Goal: Task Accomplishment & Management: Complete application form

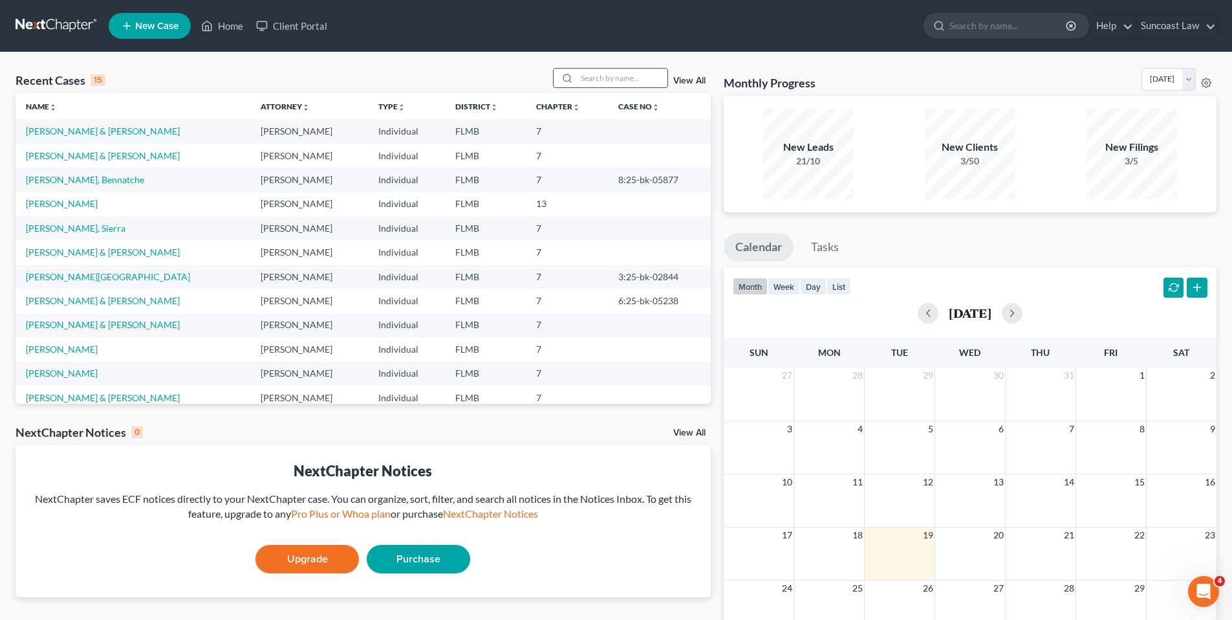
click at [647, 80] on input "search" at bounding box center [622, 78] width 91 height 19
type input "[PERSON_NAME]"
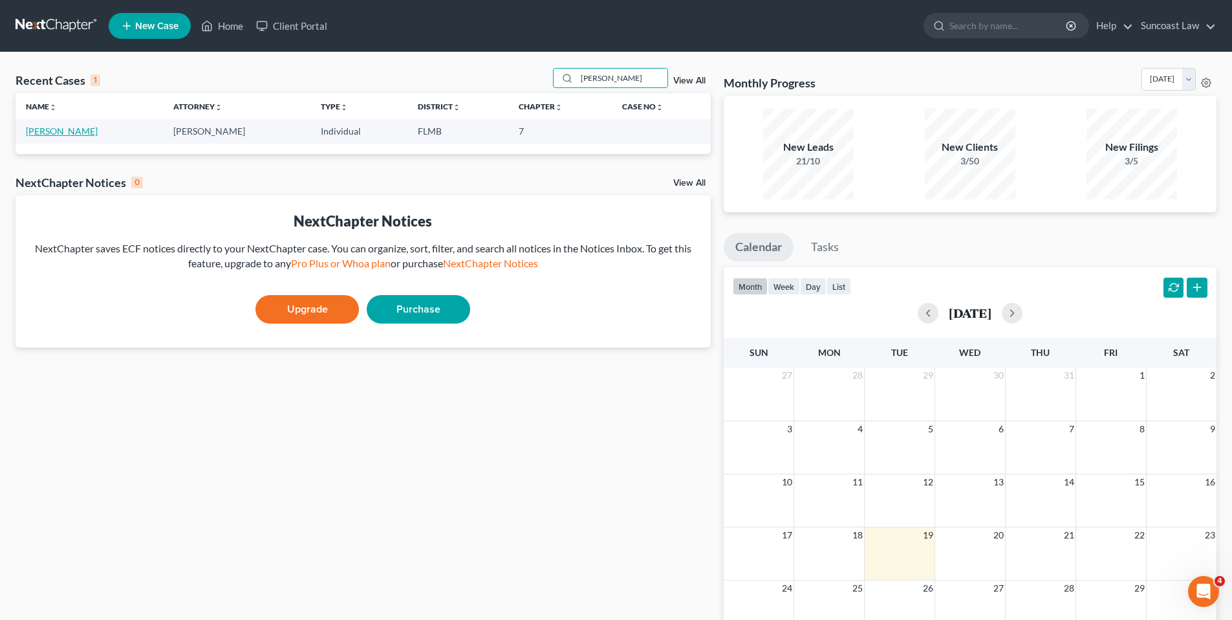
click at [49, 131] on link "[PERSON_NAME]" at bounding box center [62, 131] width 72 height 11
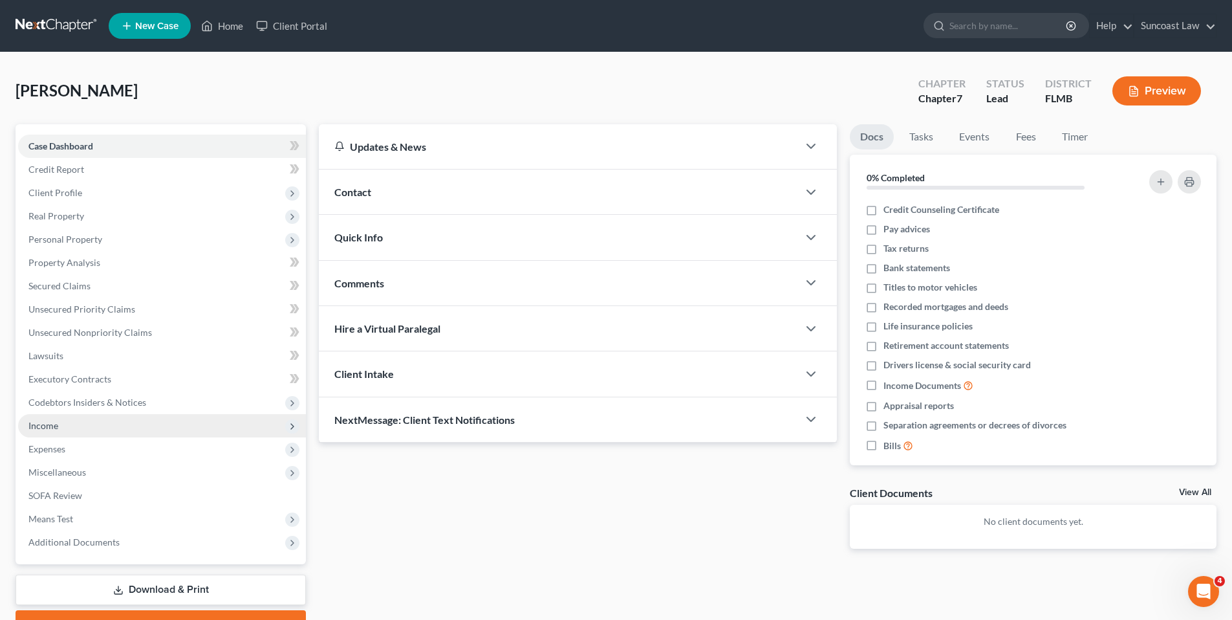
click at [100, 429] on span "Income" at bounding box center [162, 425] width 288 height 23
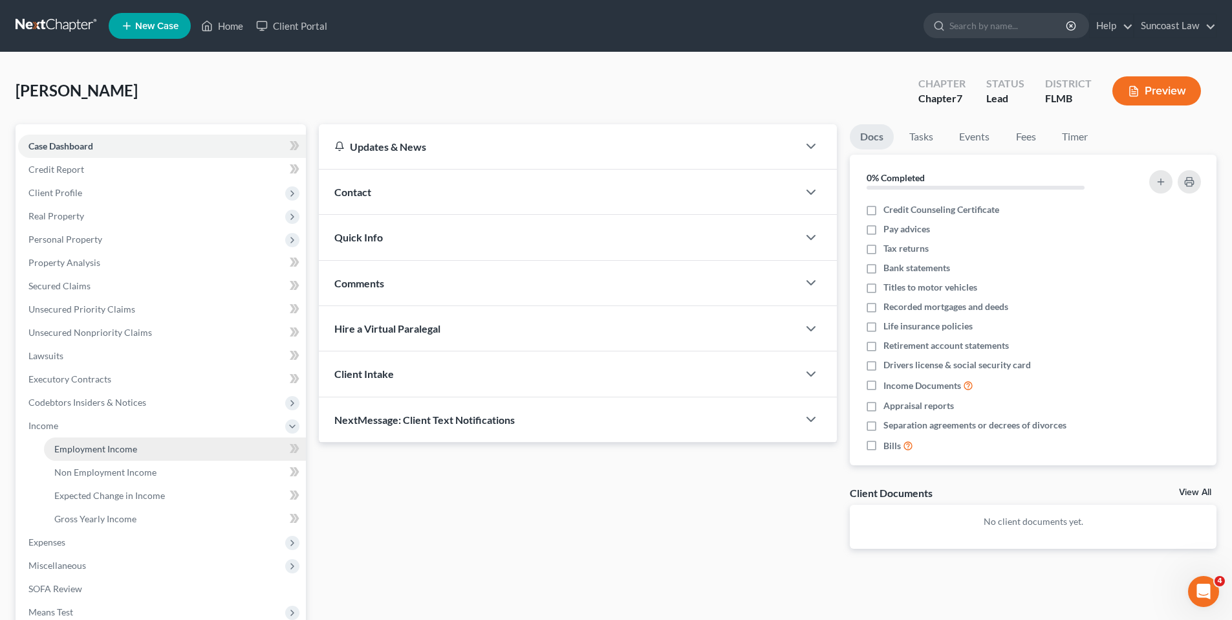
click at [98, 444] on span "Employment Income" at bounding box center [95, 448] width 83 height 11
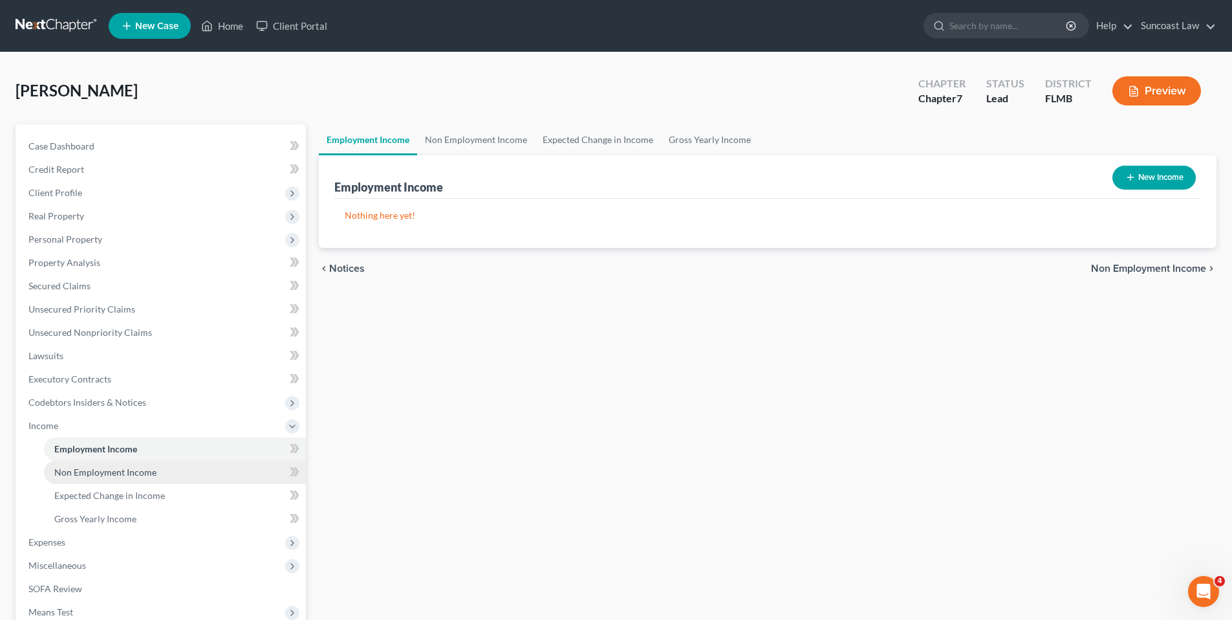
click at [106, 474] on span "Non Employment Income" at bounding box center [105, 471] width 102 height 11
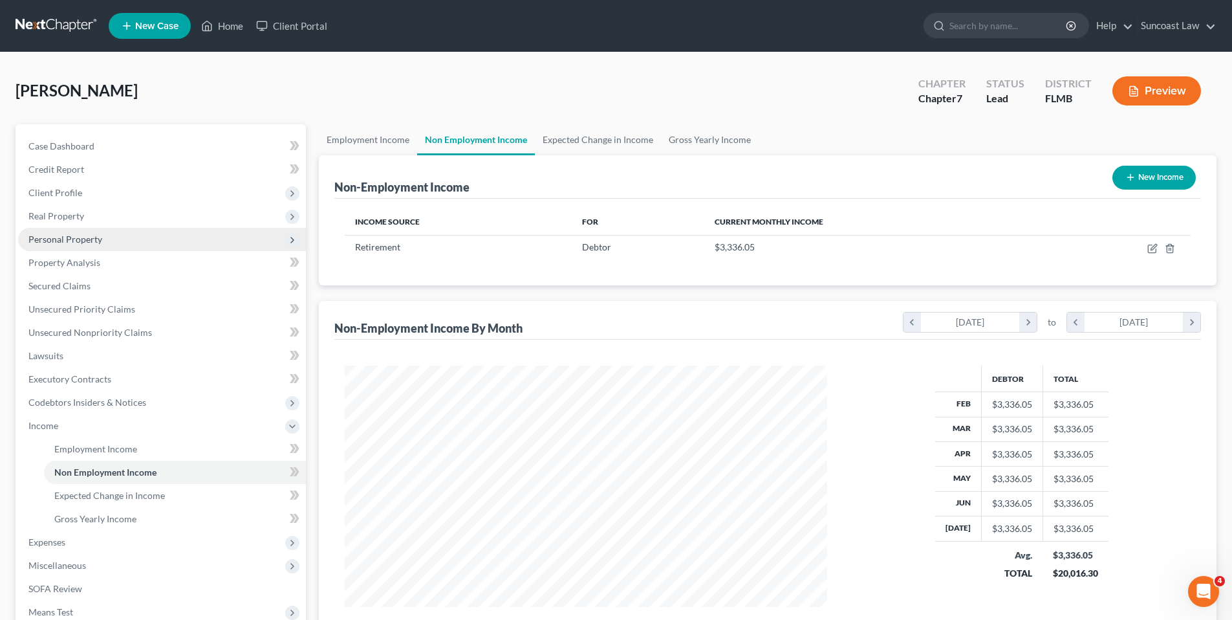
click at [143, 235] on span "Personal Property" at bounding box center [162, 239] width 288 height 23
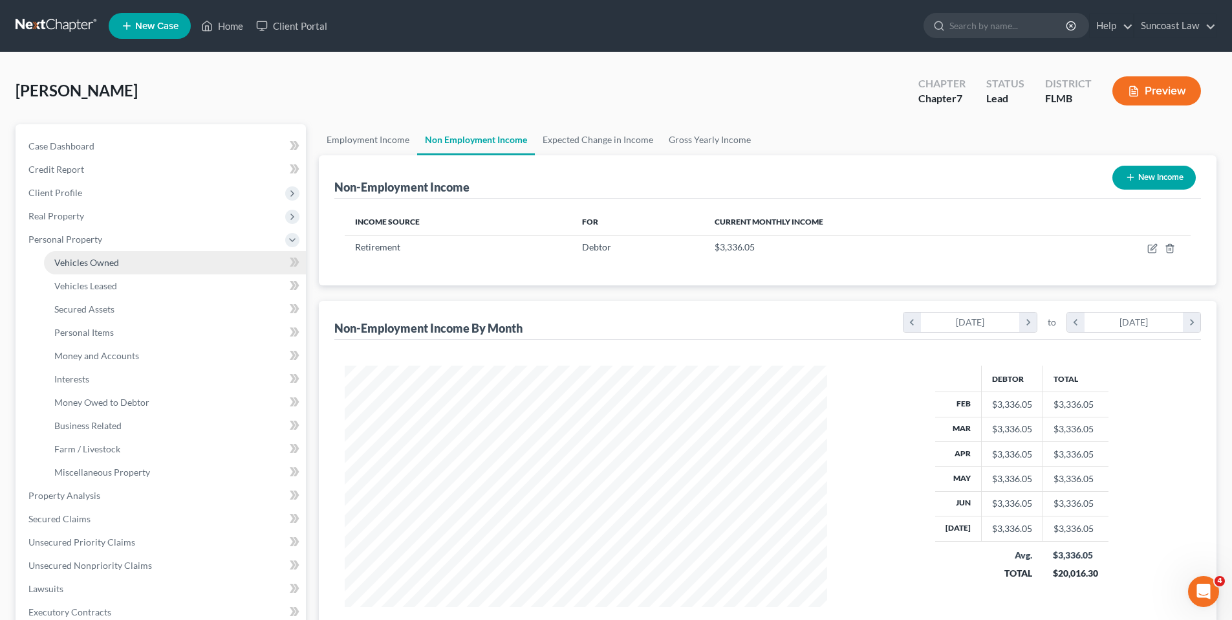
click at [140, 259] on link "Vehicles Owned" at bounding box center [175, 262] width 262 height 23
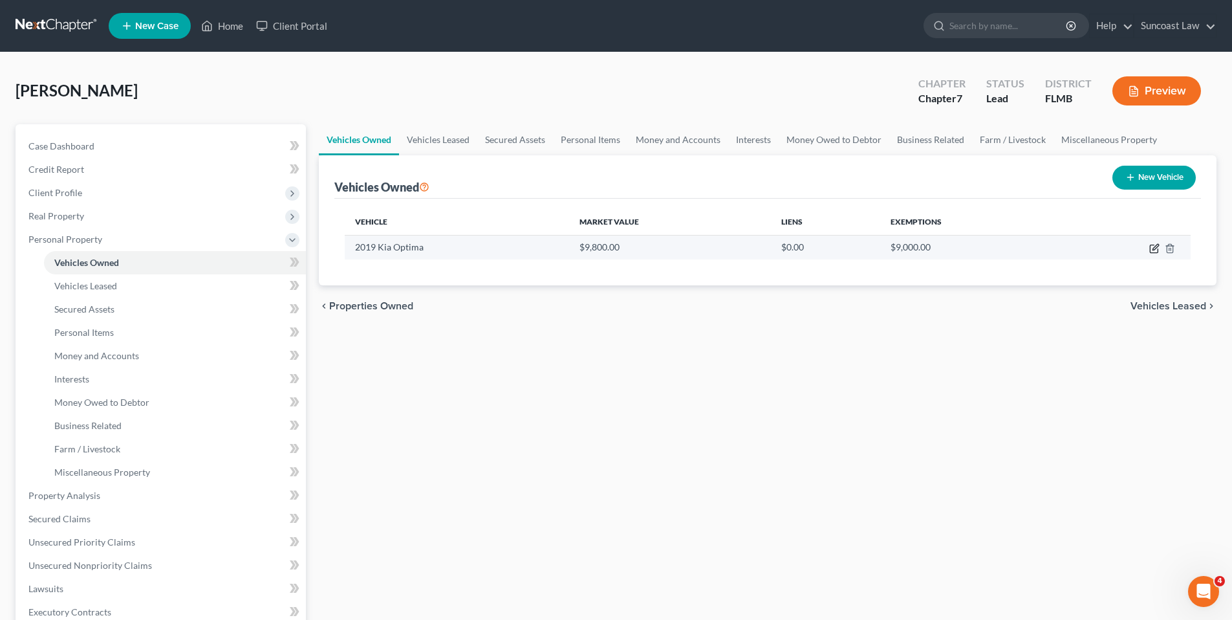
click at [1158, 249] on icon "button" at bounding box center [1154, 249] width 8 height 8
select select "0"
select select "7"
select select "3"
select select "0"
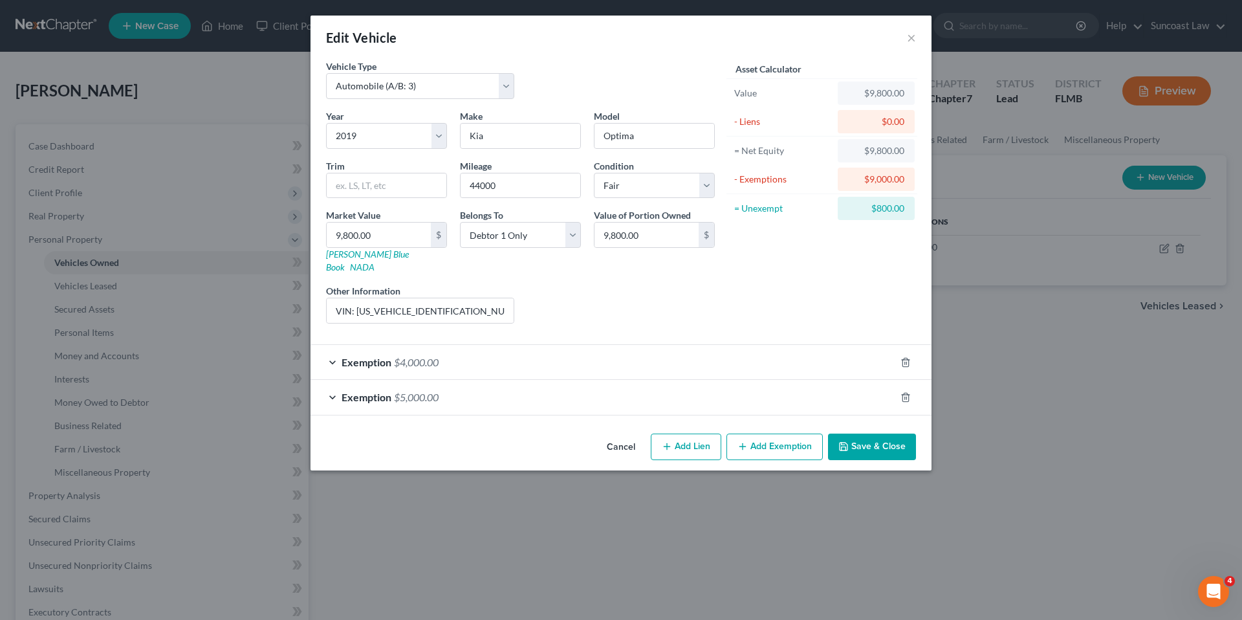
click at [780, 438] on button "Add Exemption" at bounding box center [774, 446] width 96 height 27
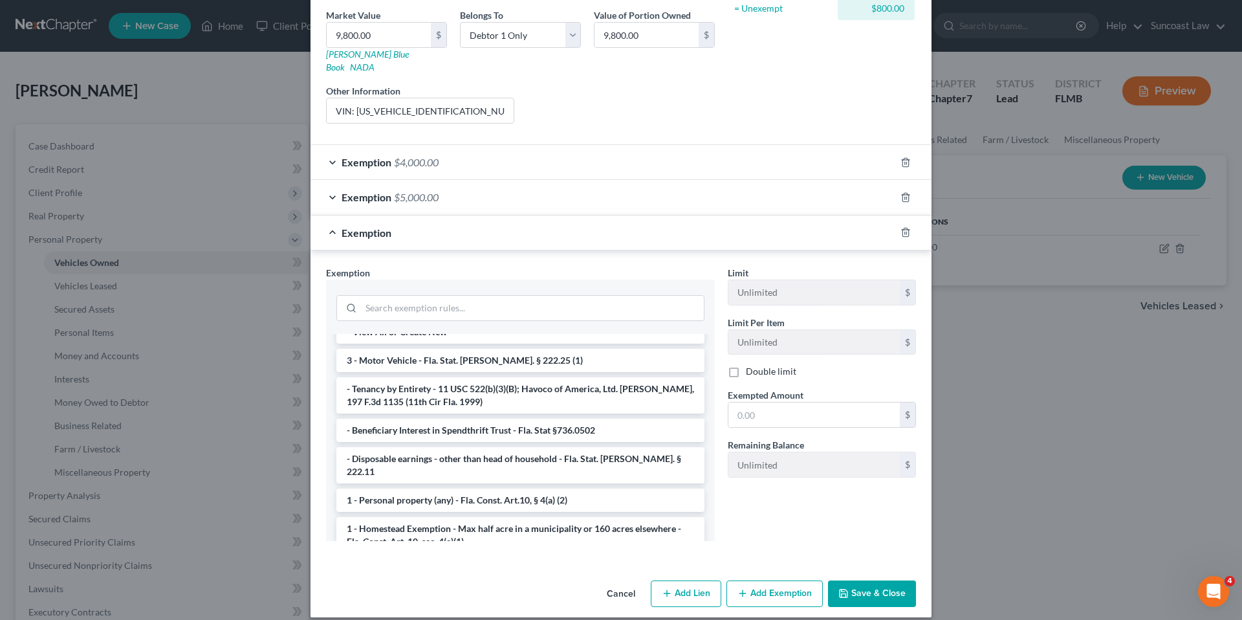
scroll to position [25, 0]
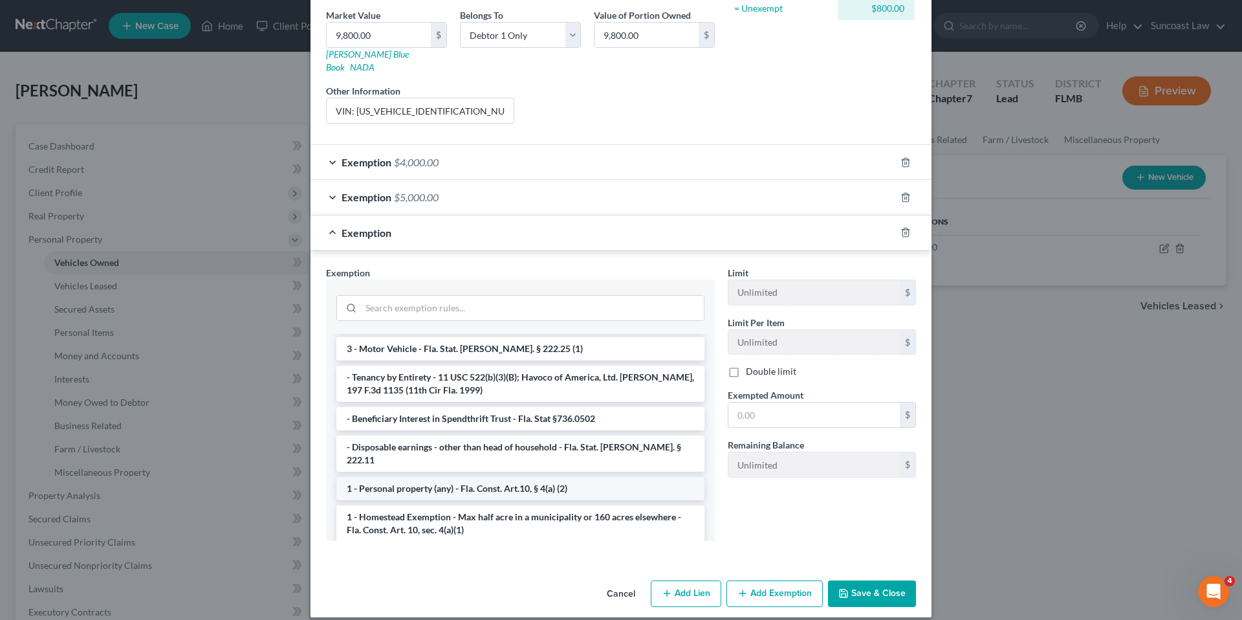
click at [512, 477] on li "1 - Personal property (any) - Fla. Const. Art.10, § 4(a) (2)" at bounding box center [520, 488] width 368 height 23
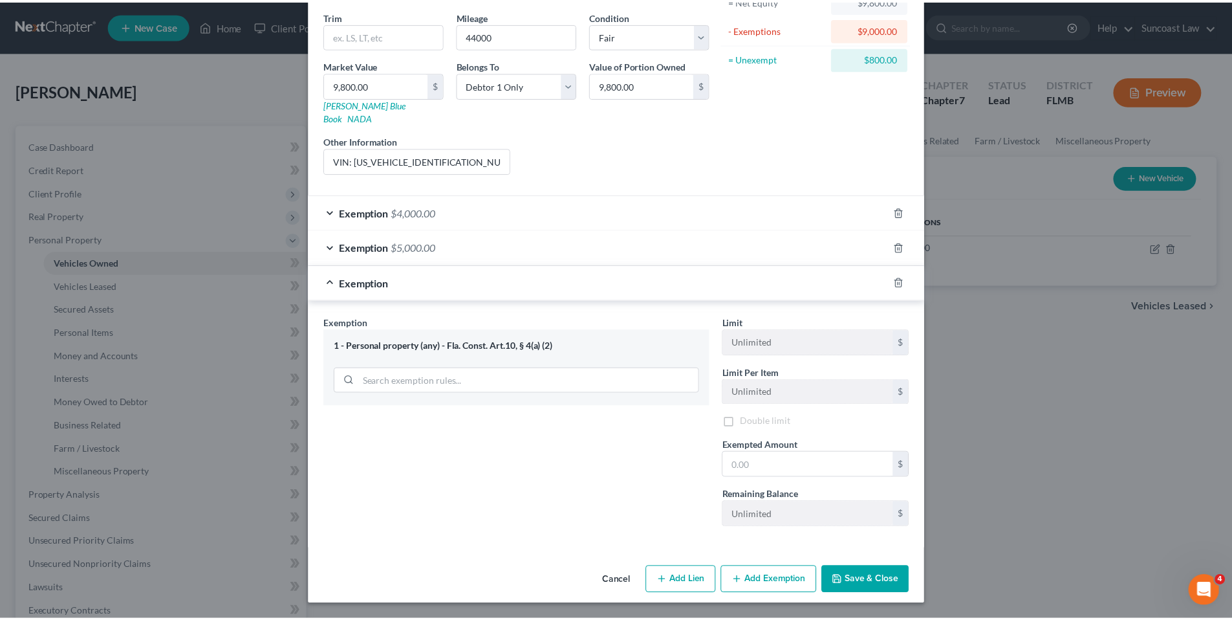
scroll to position [139, 0]
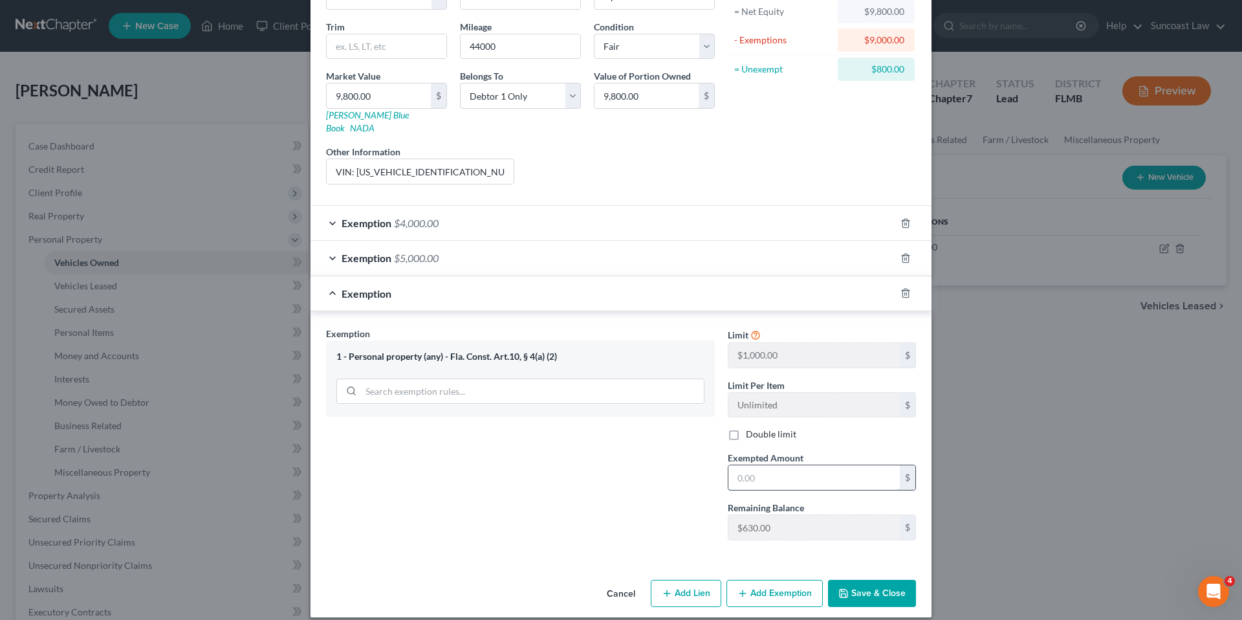
click at [794, 465] on input "text" at bounding box center [813, 477] width 171 height 25
type input "630.00"
click at [890, 580] on button "Save & Close" at bounding box center [872, 593] width 88 height 27
